Goal: Contribute content

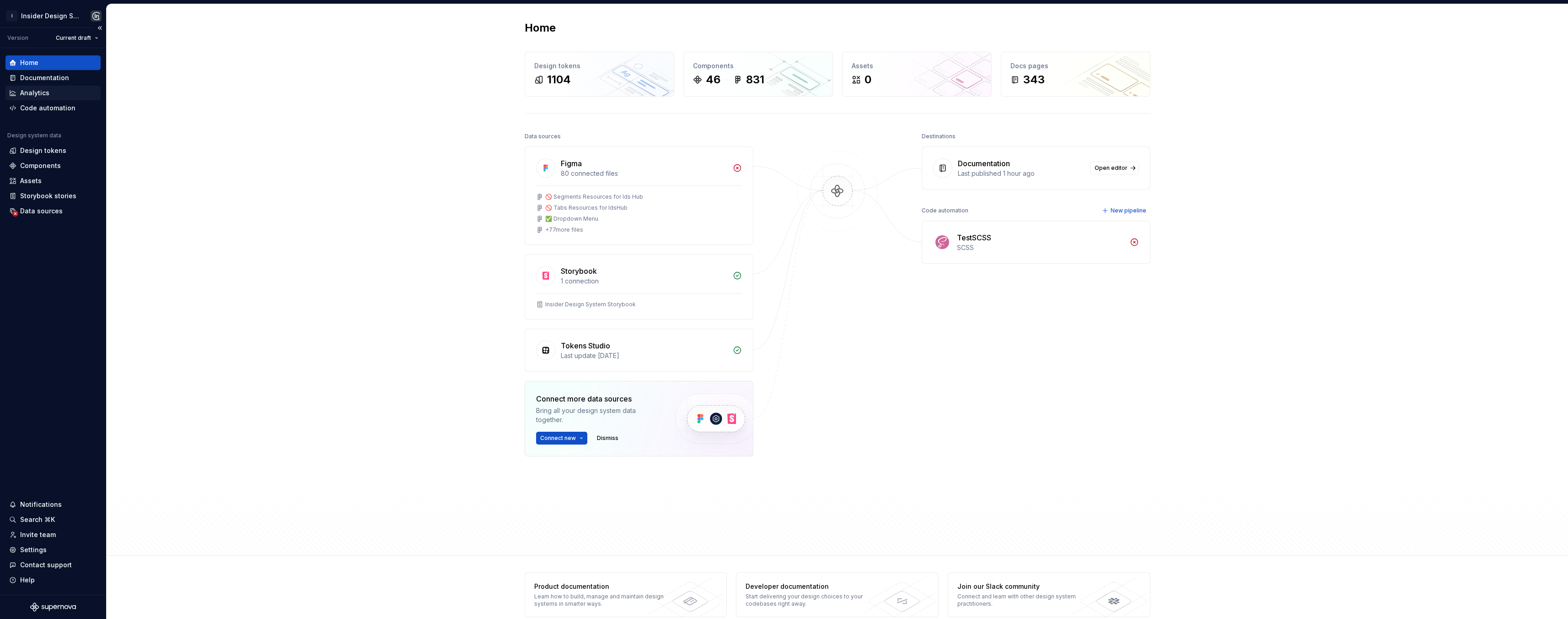
click at [46, 85] on div "Analytics" at bounding box center [53, 92] width 95 height 15
click at [51, 76] on div "Documentation" at bounding box center [44, 78] width 49 height 9
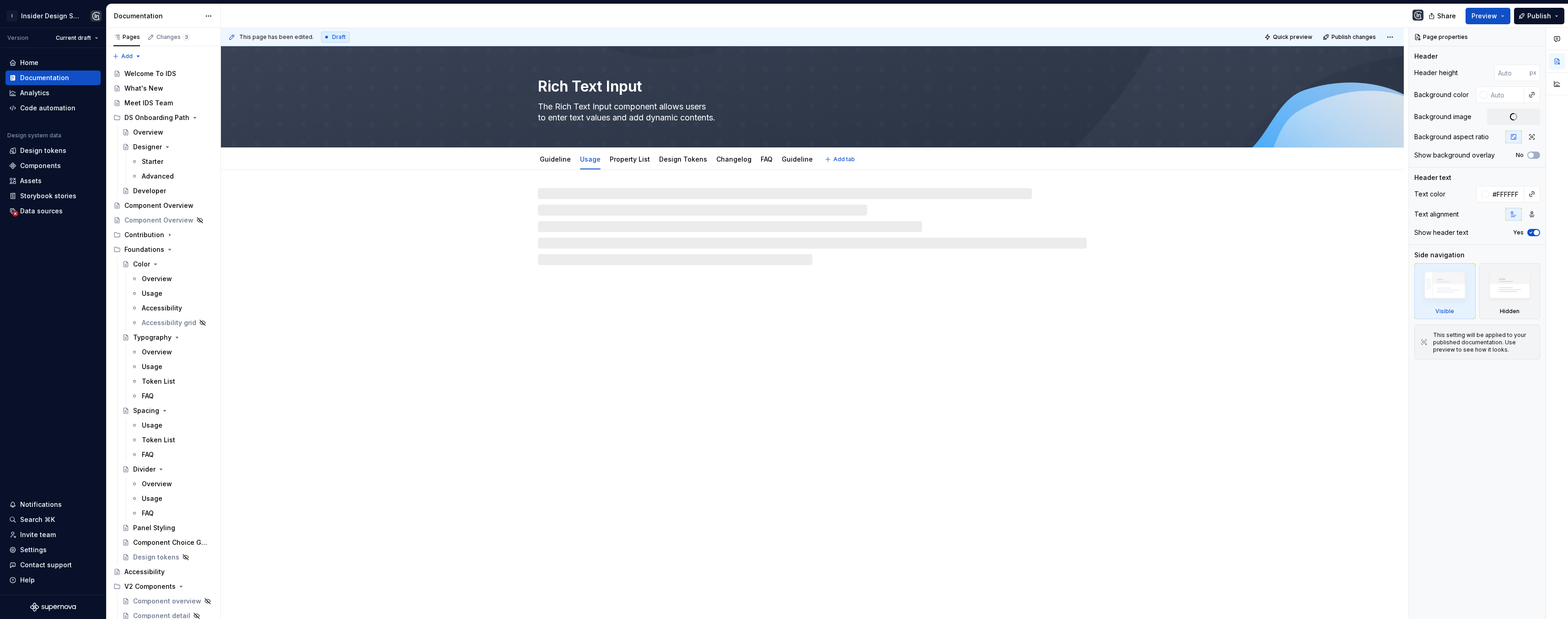
type textarea "*"
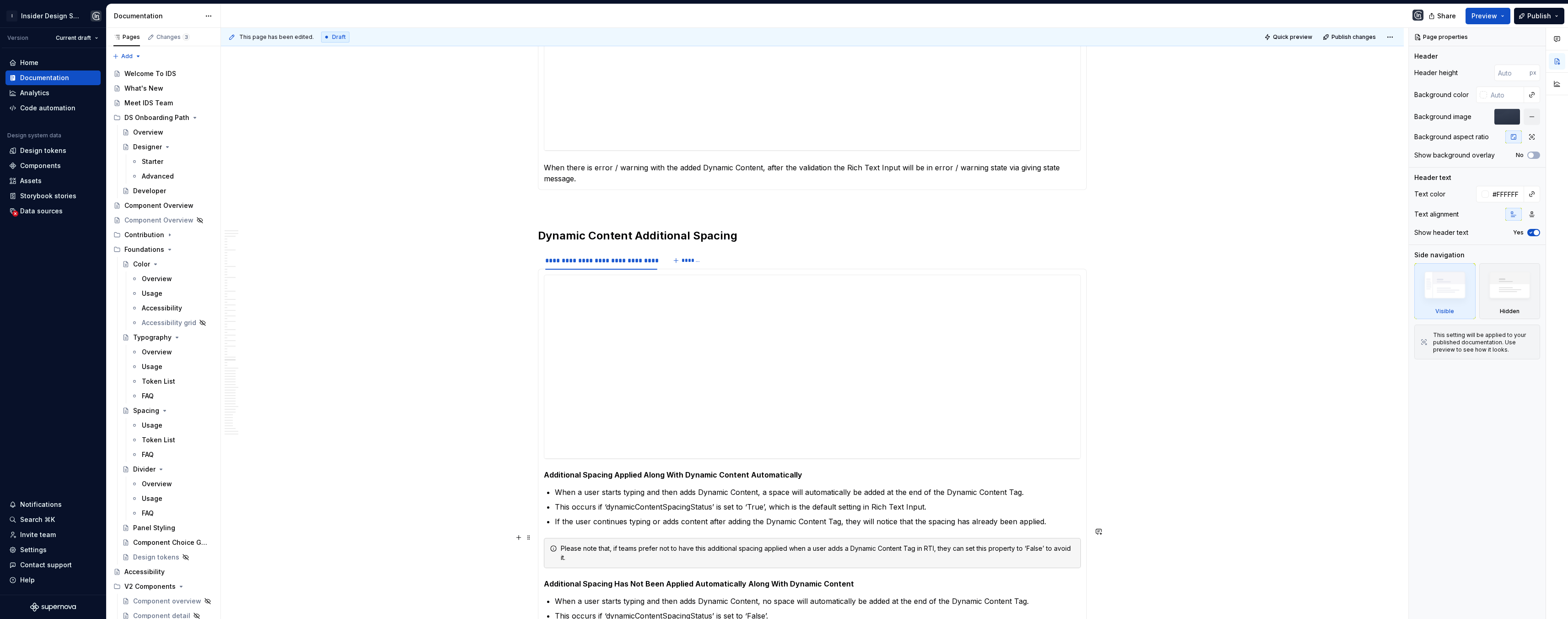
scroll to position [8155, 0]
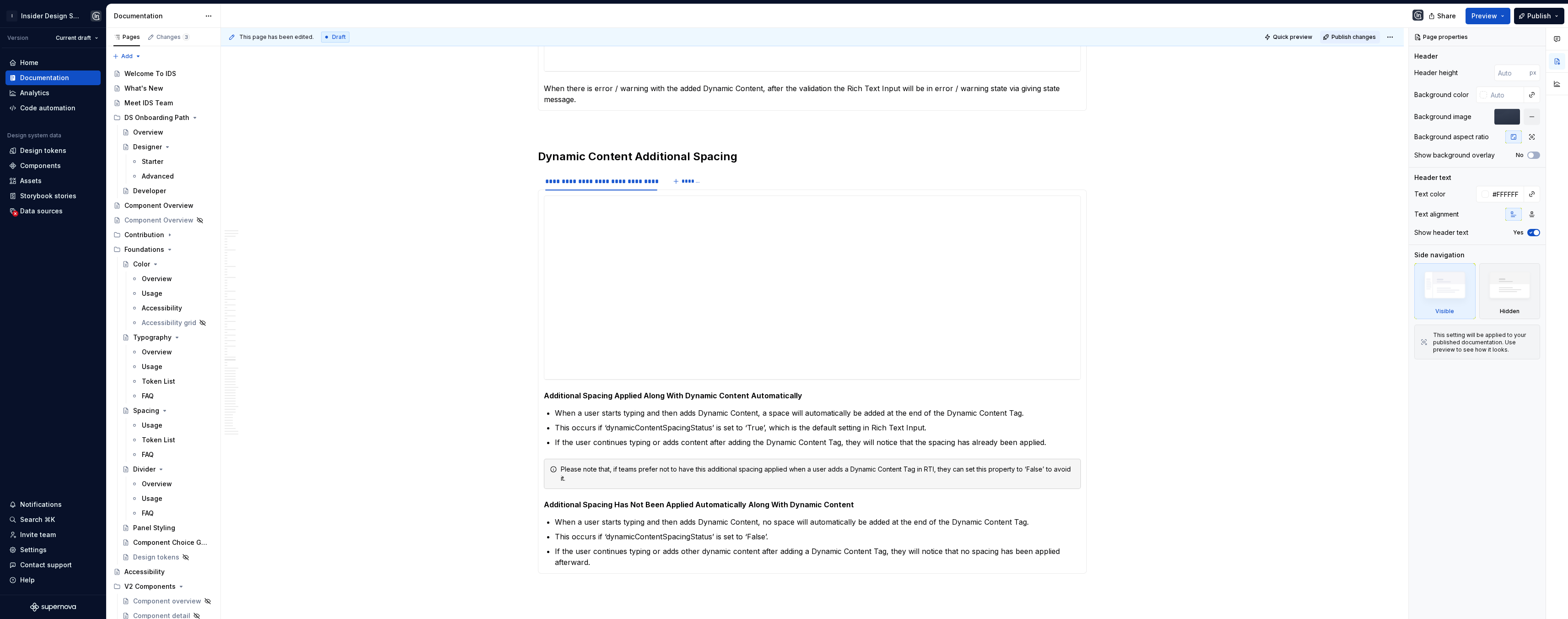
click at [1345, 33] on span "Publish changes" at bounding box center [1353, 37] width 44 height 7
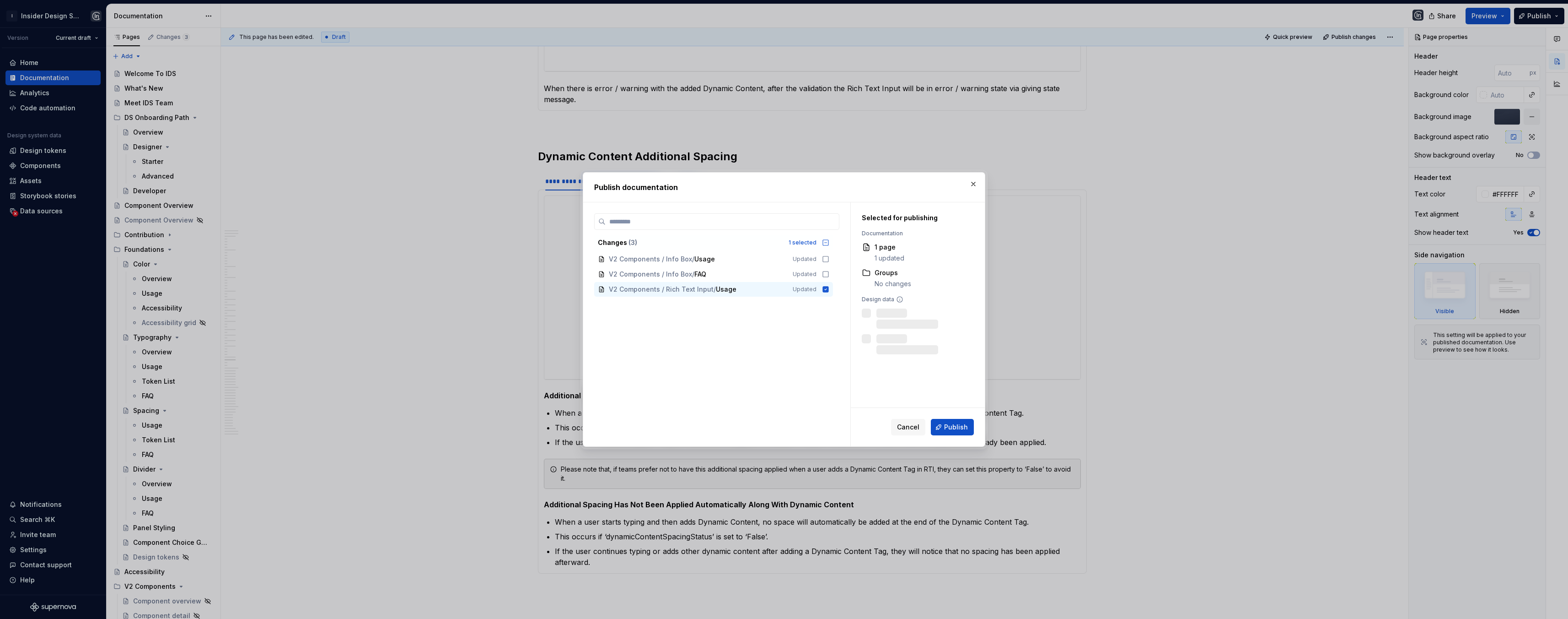
click at [951, 421] on button "Publish" at bounding box center [952, 426] width 43 height 16
click at [1190, 214] on div "**********" at bounding box center [812, 121] width 1183 height 16213
type textarea "*"
